Goal: Find specific page/section: Find specific page/section

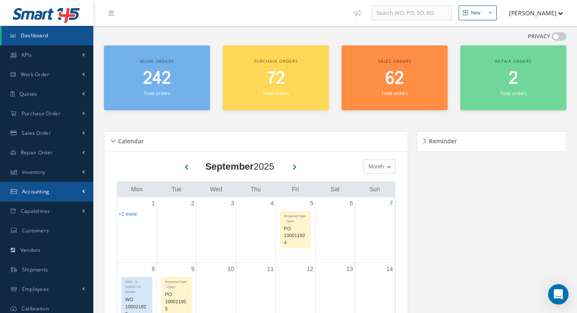
click at [39, 185] on link "Accounting" at bounding box center [46, 192] width 93 height 20
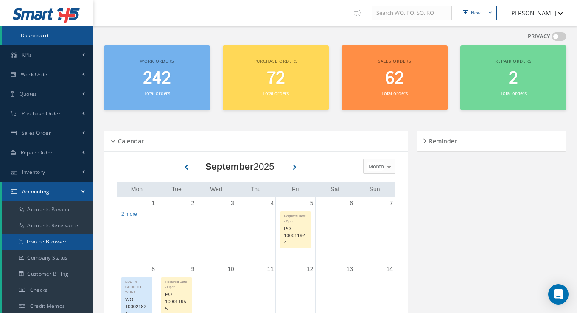
click at [47, 243] on link "Invoice Browser" at bounding box center [48, 242] width 92 height 16
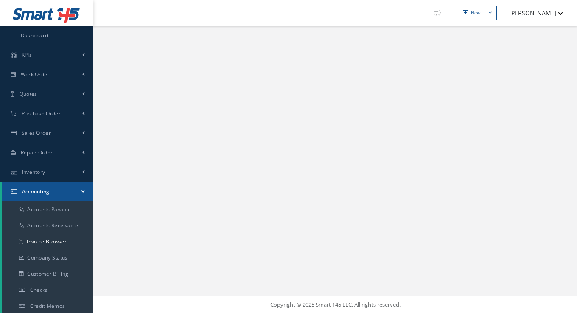
select select "25"
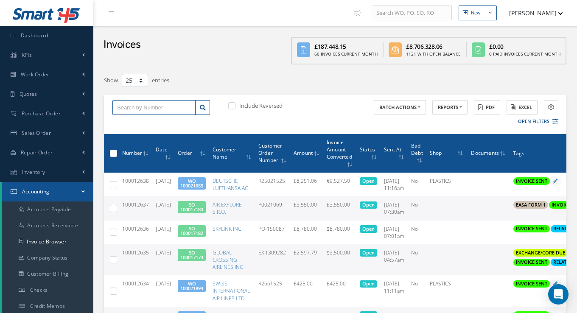
click at [132, 105] on input "text" at bounding box center [153, 107] width 83 height 15
paste input "100012118"
type input "100012118"
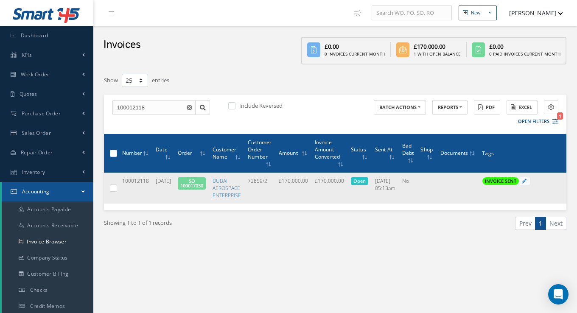
click at [275, 195] on td "73859/2" at bounding box center [259, 188] width 31 height 31
